Goal: Navigation & Orientation: Find specific page/section

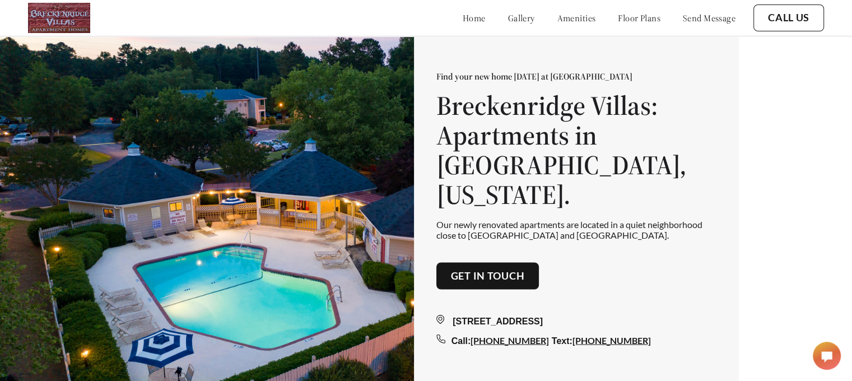
click at [628, 16] on link "floor plans" at bounding box center [639, 17] width 43 height 11
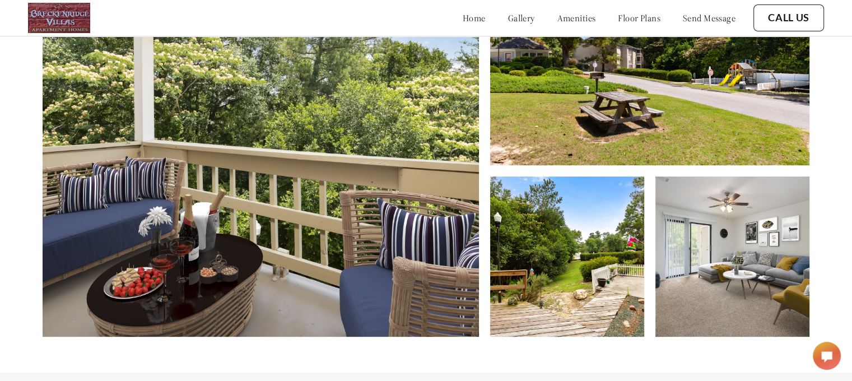
scroll to position [505, 0]
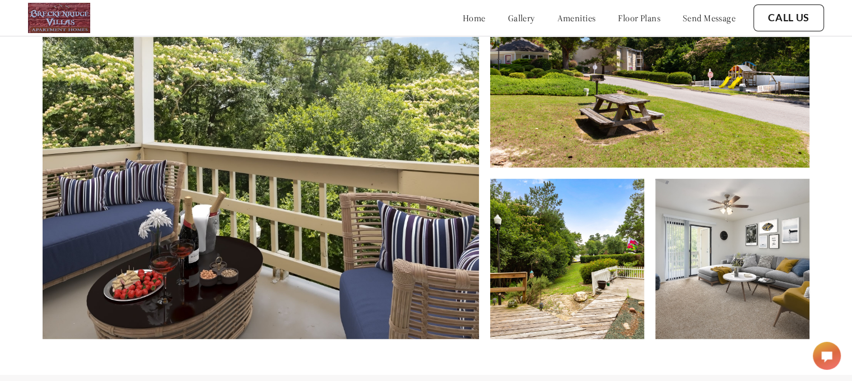
click at [571, 20] on link "amenities" at bounding box center [576, 17] width 39 height 11
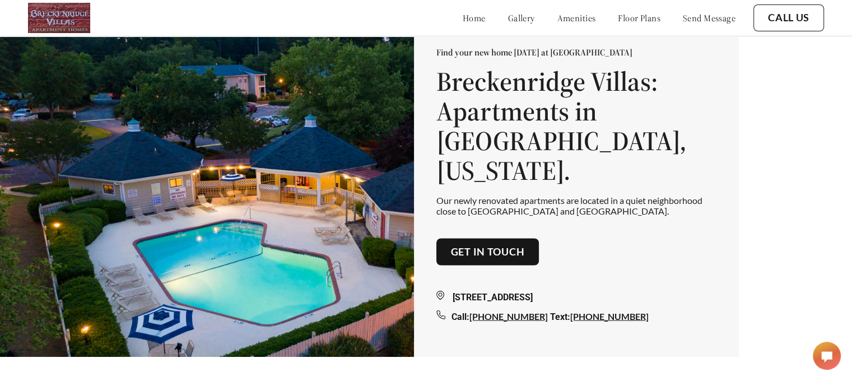
scroll to position [25, 0]
click at [828, 348] on div at bounding box center [827, 356] width 28 height 28
click at [508, 24] on link "gallery" at bounding box center [521, 17] width 27 height 11
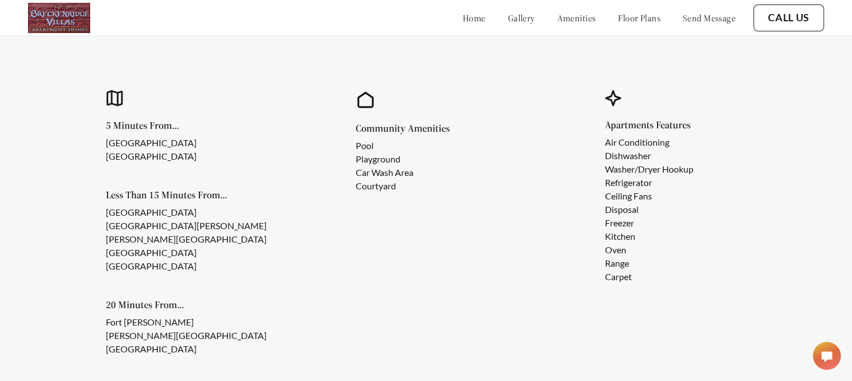
scroll to position [953, 0]
